Goal: Information Seeking & Learning: Learn about a topic

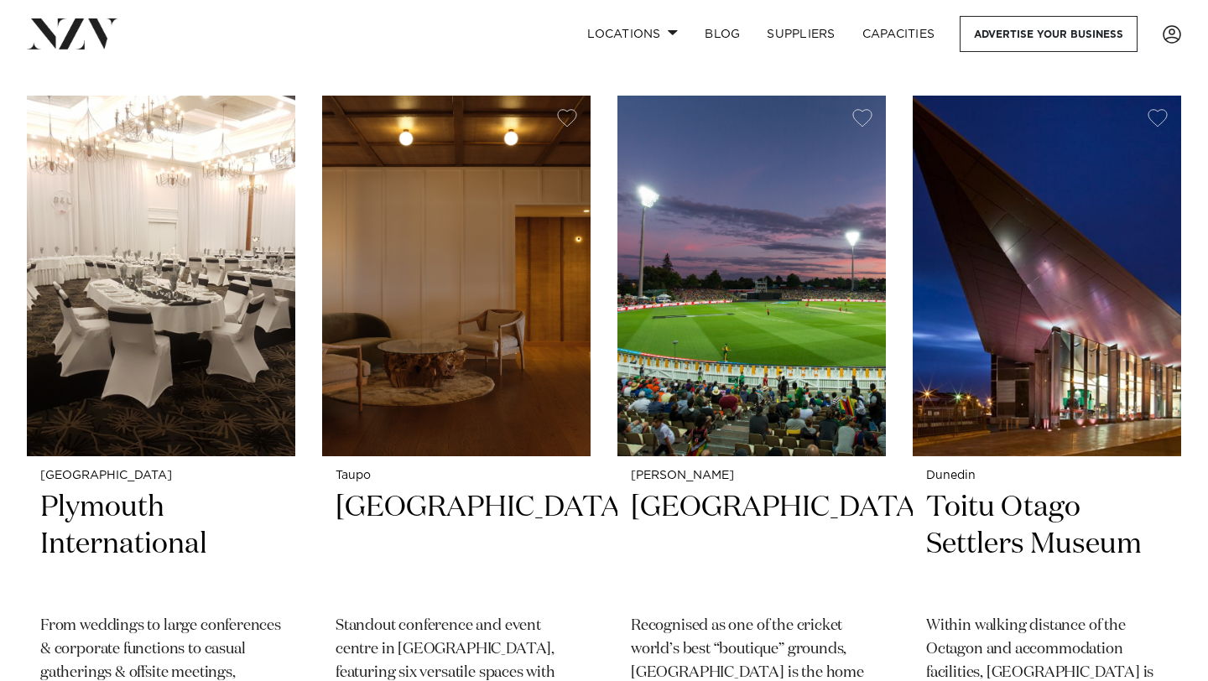
scroll to position [11935, 0]
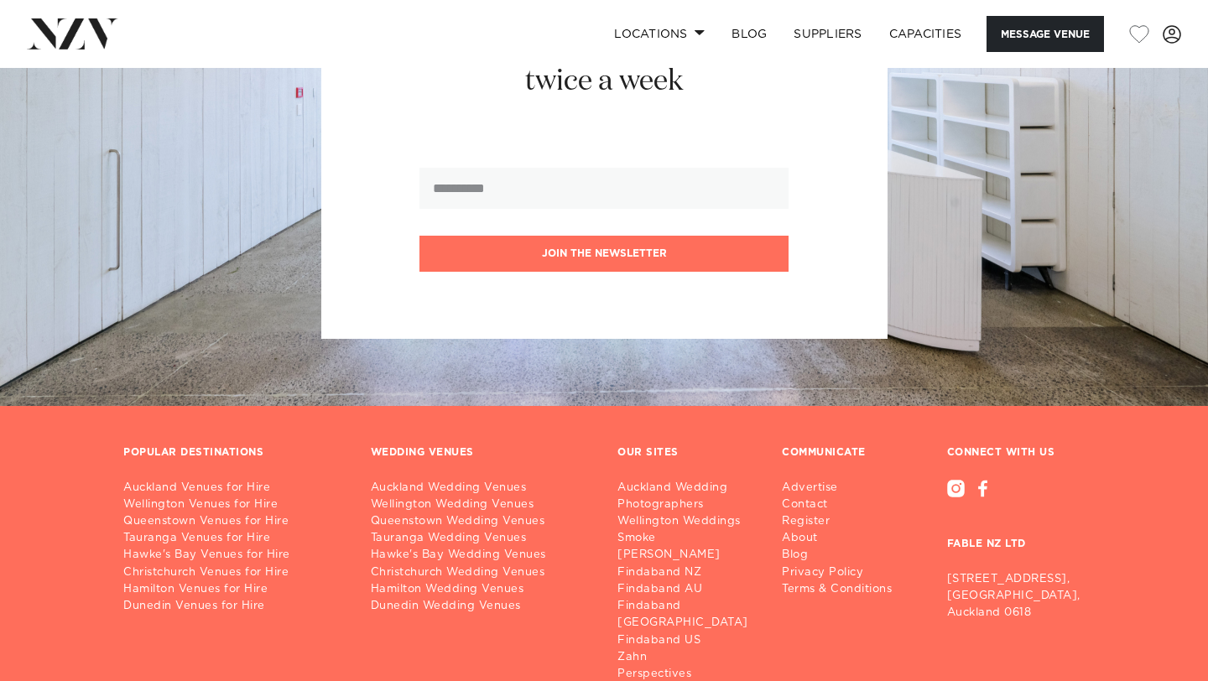
scroll to position [2544, 0]
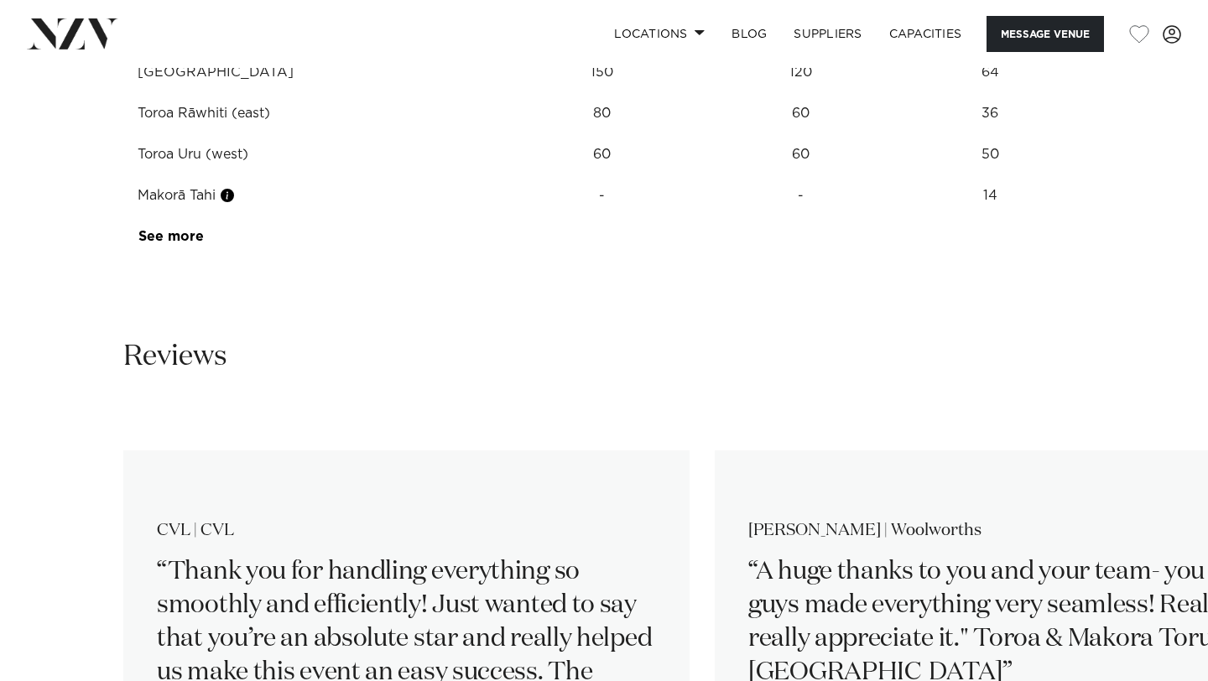
scroll to position [2924, 0]
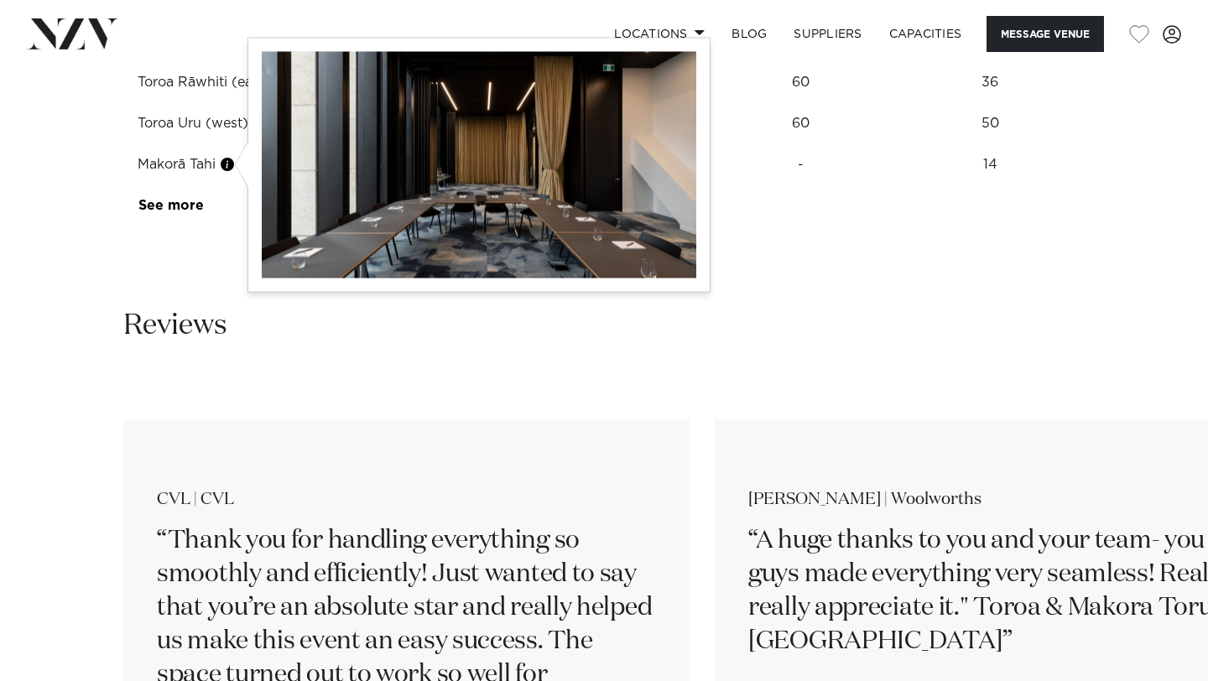
click at [236, 169] on div at bounding box center [241, 165] width 13 height 46
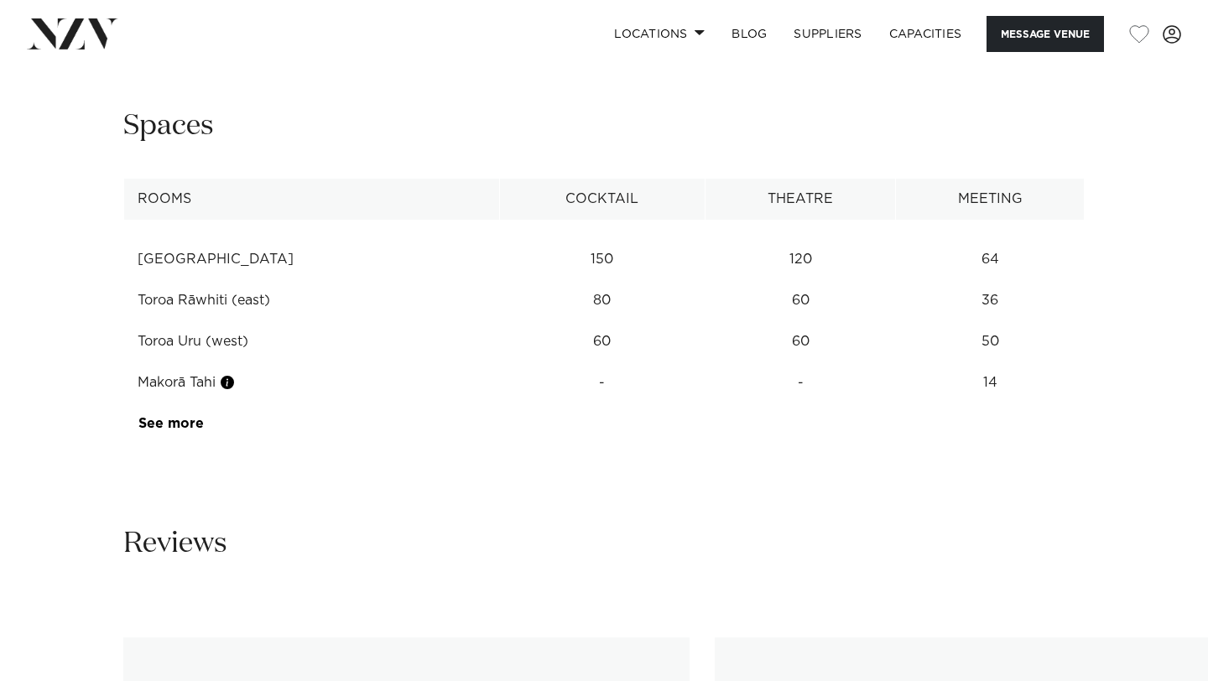
scroll to position [2679, 0]
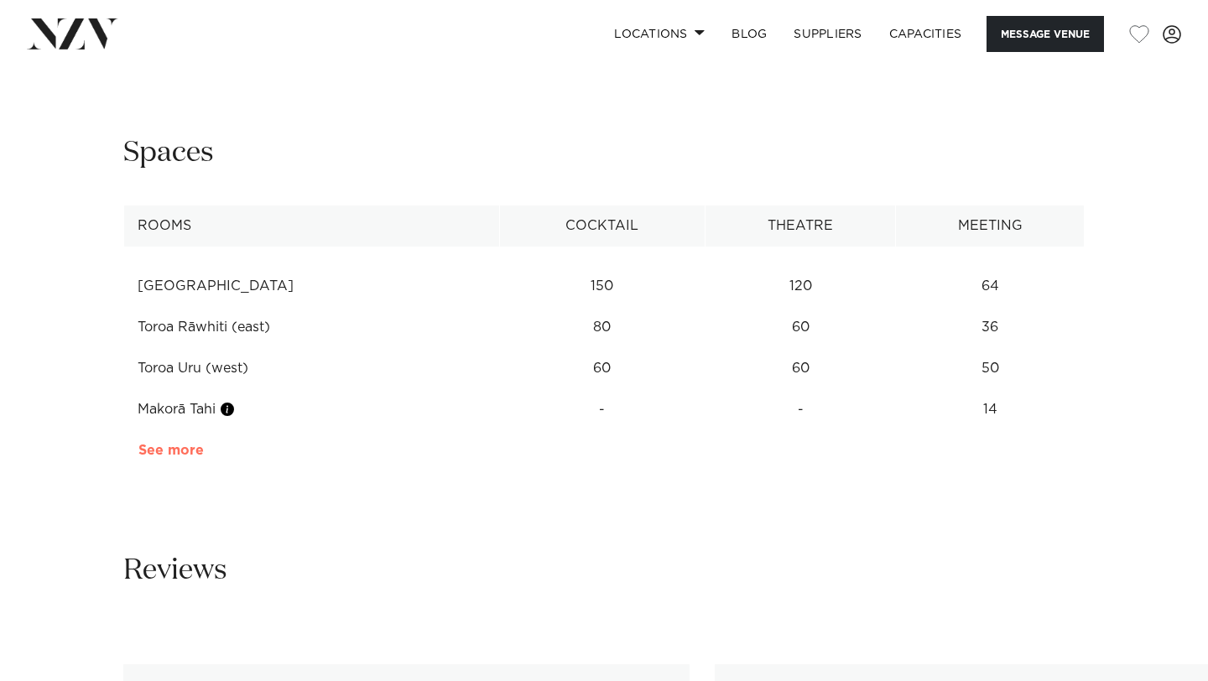
click at [174, 448] on link "See more" at bounding box center [203, 450] width 131 height 13
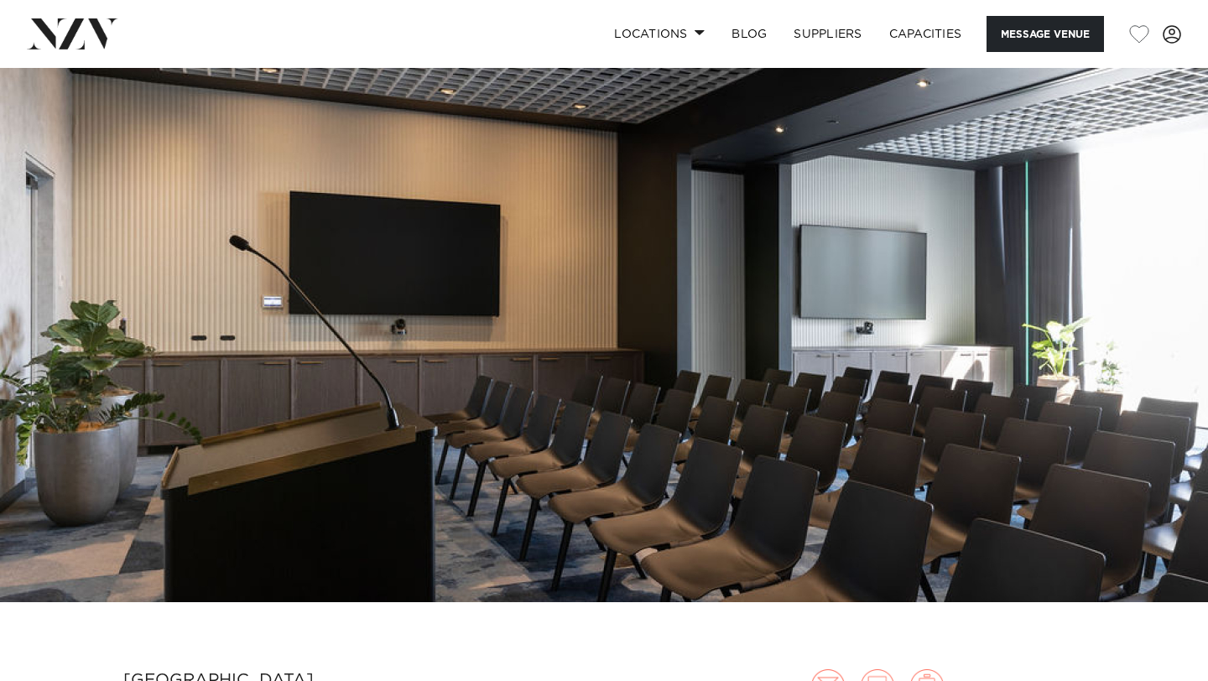
scroll to position [0, 0]
